Goal: Task Accomplishment & Management: Manage account settings

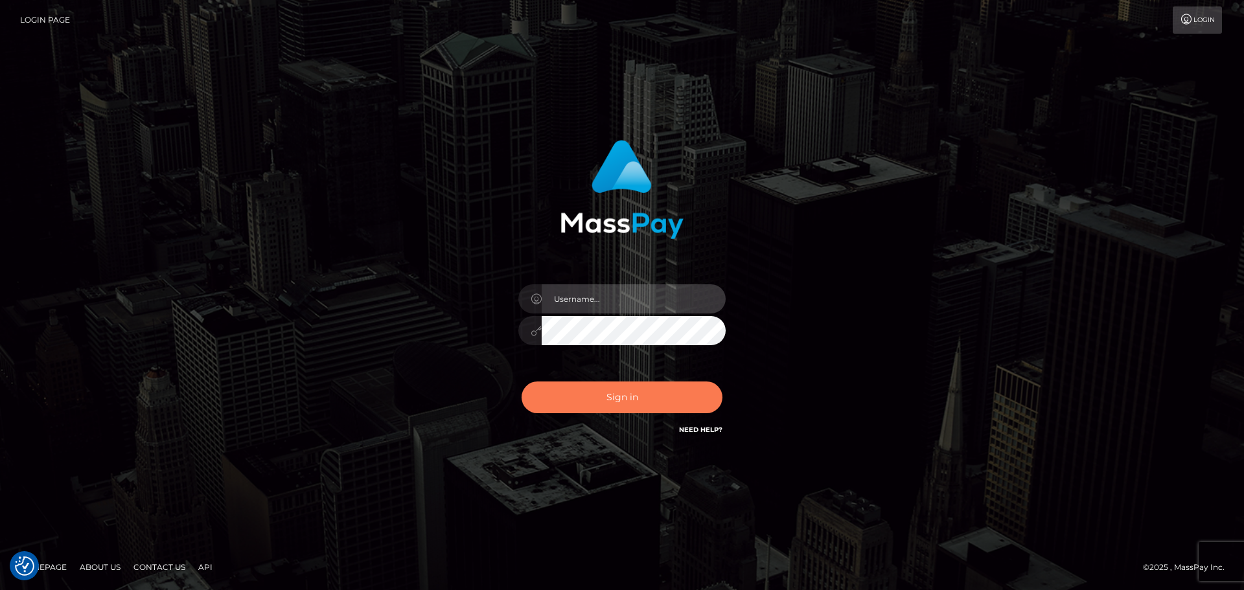
type input "Bedis"
click at [681, 399] on button "Sign in" at bounding box center [621, 397] width 201 height 32
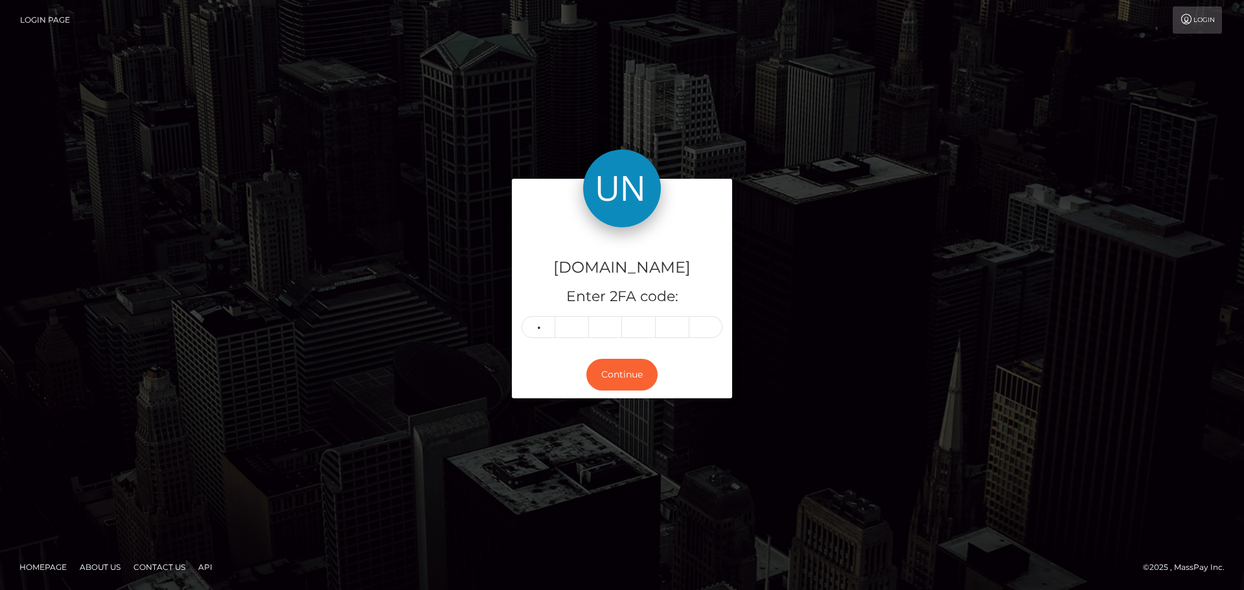
type input "5"
type input "3"
type input "4"
type input "7"
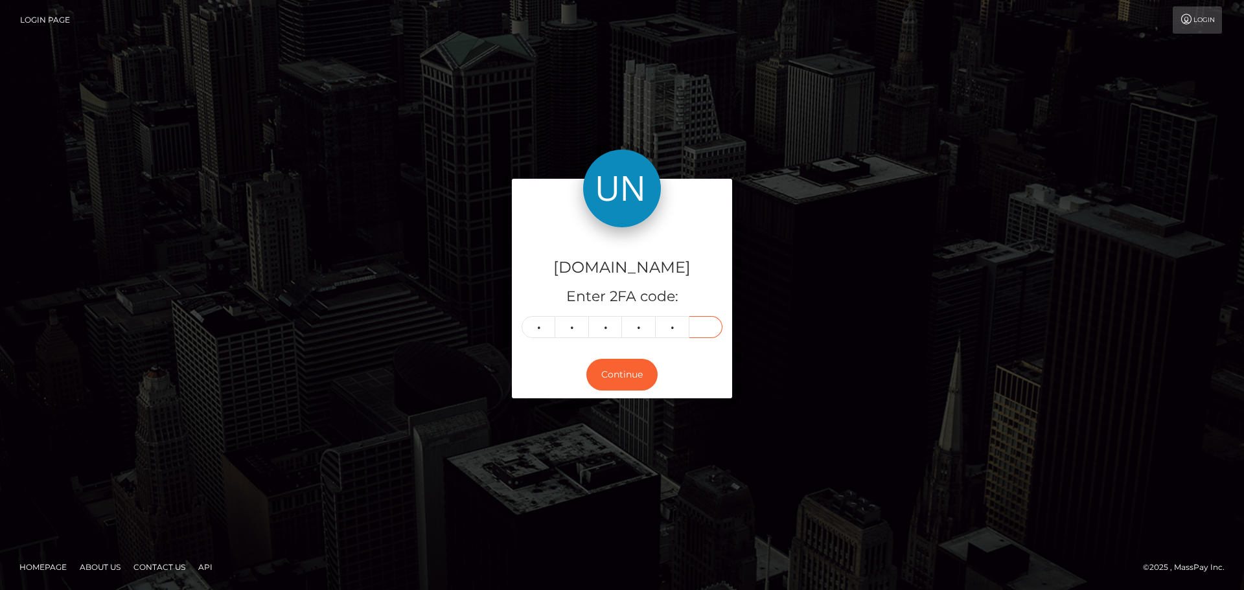
type input "4"
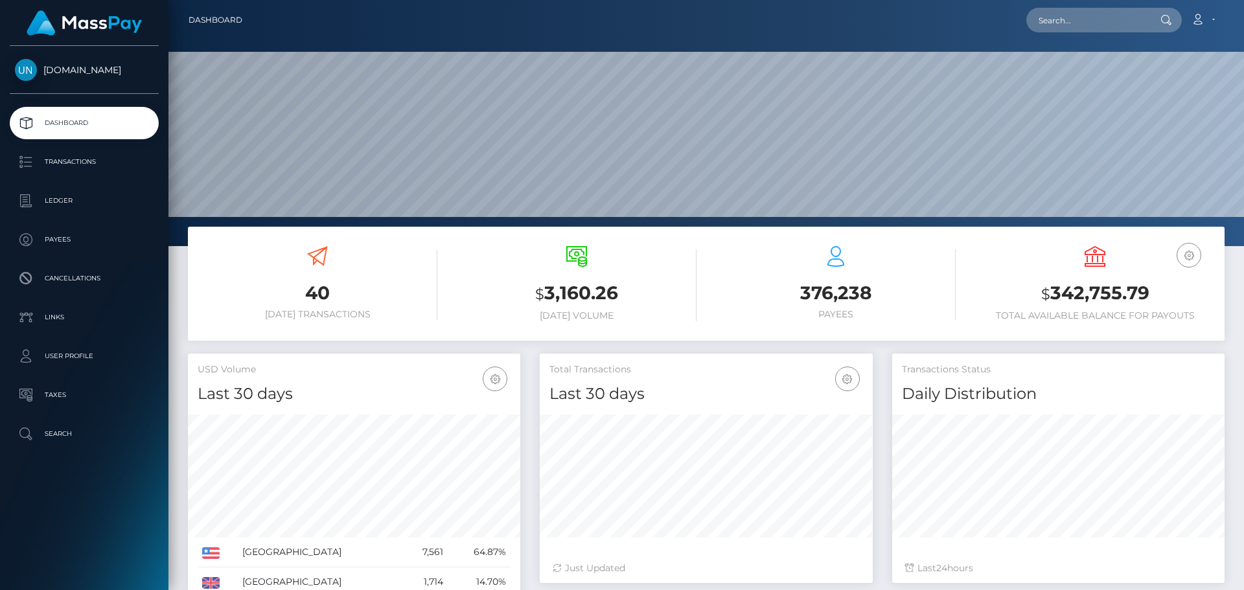
scroll to position [230, 333]
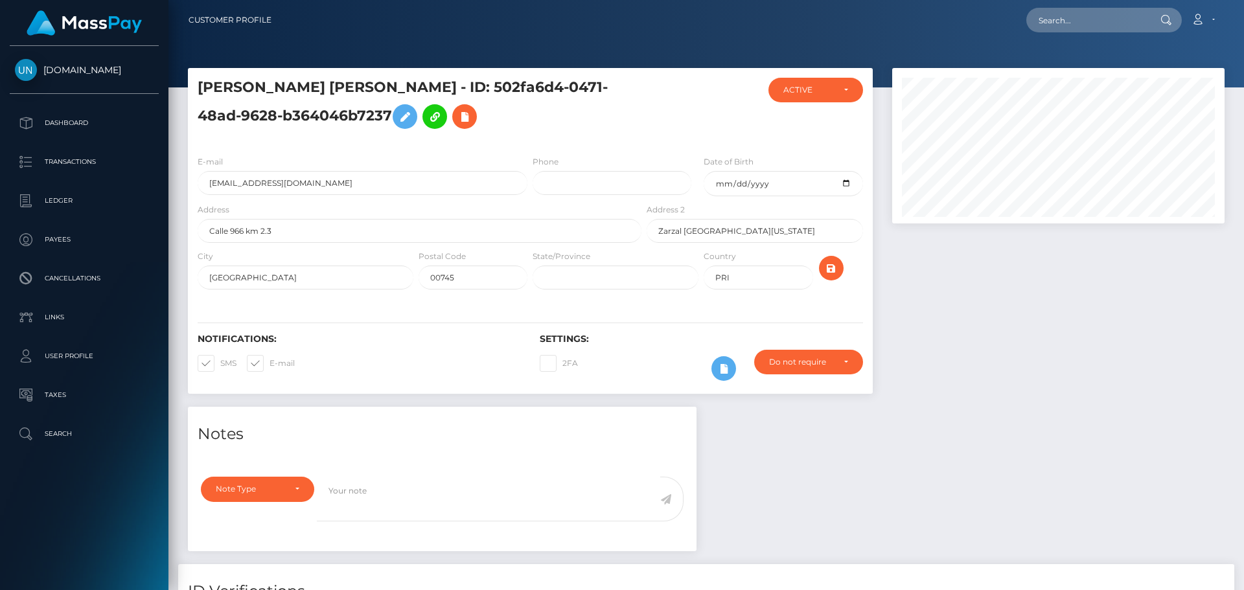
scroll to position [155, 333]
